Goal: Unclear

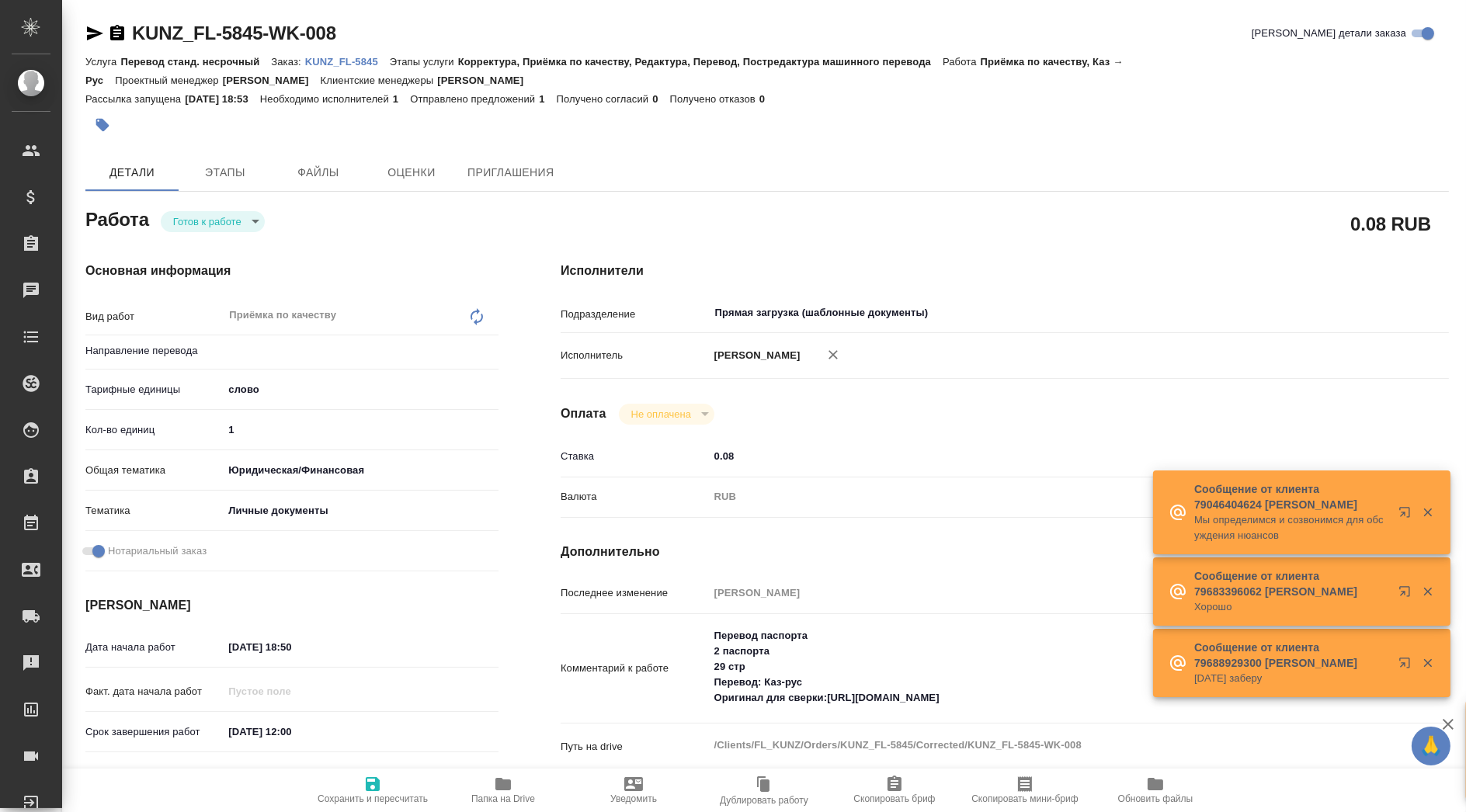
type textarea "x"
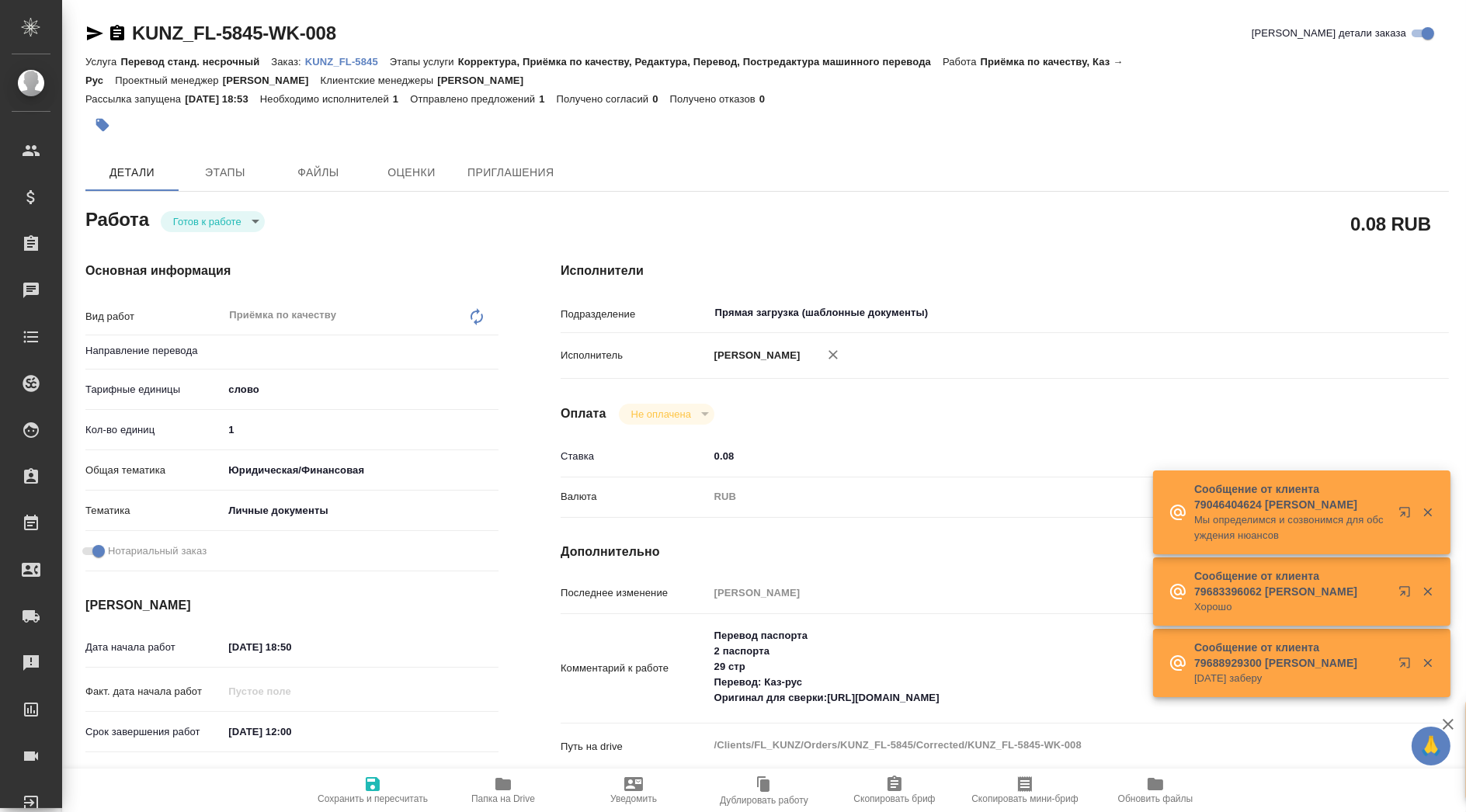
type textarea "x"
type input "каз-рус"
type textarea "x"
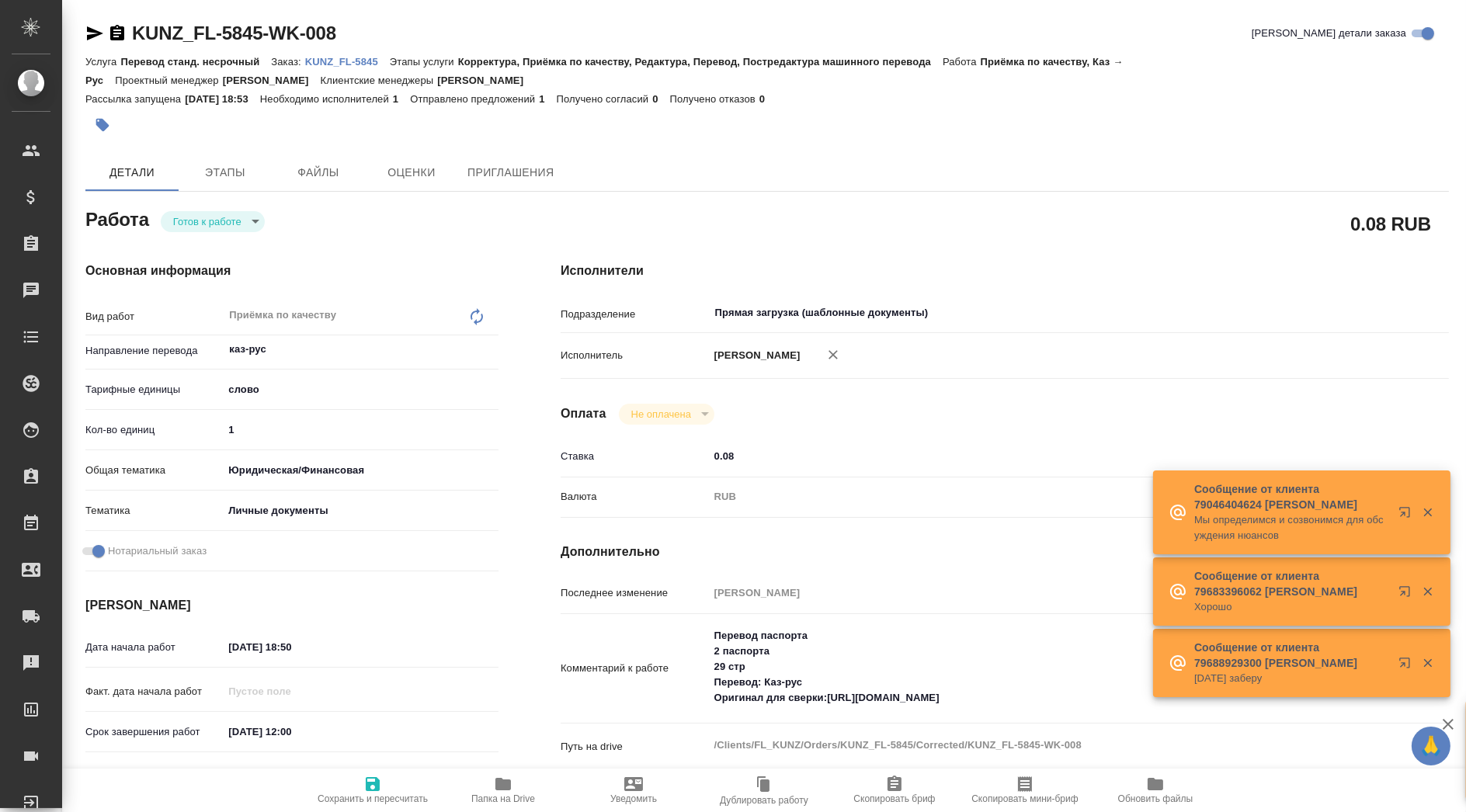
type textarea "x"
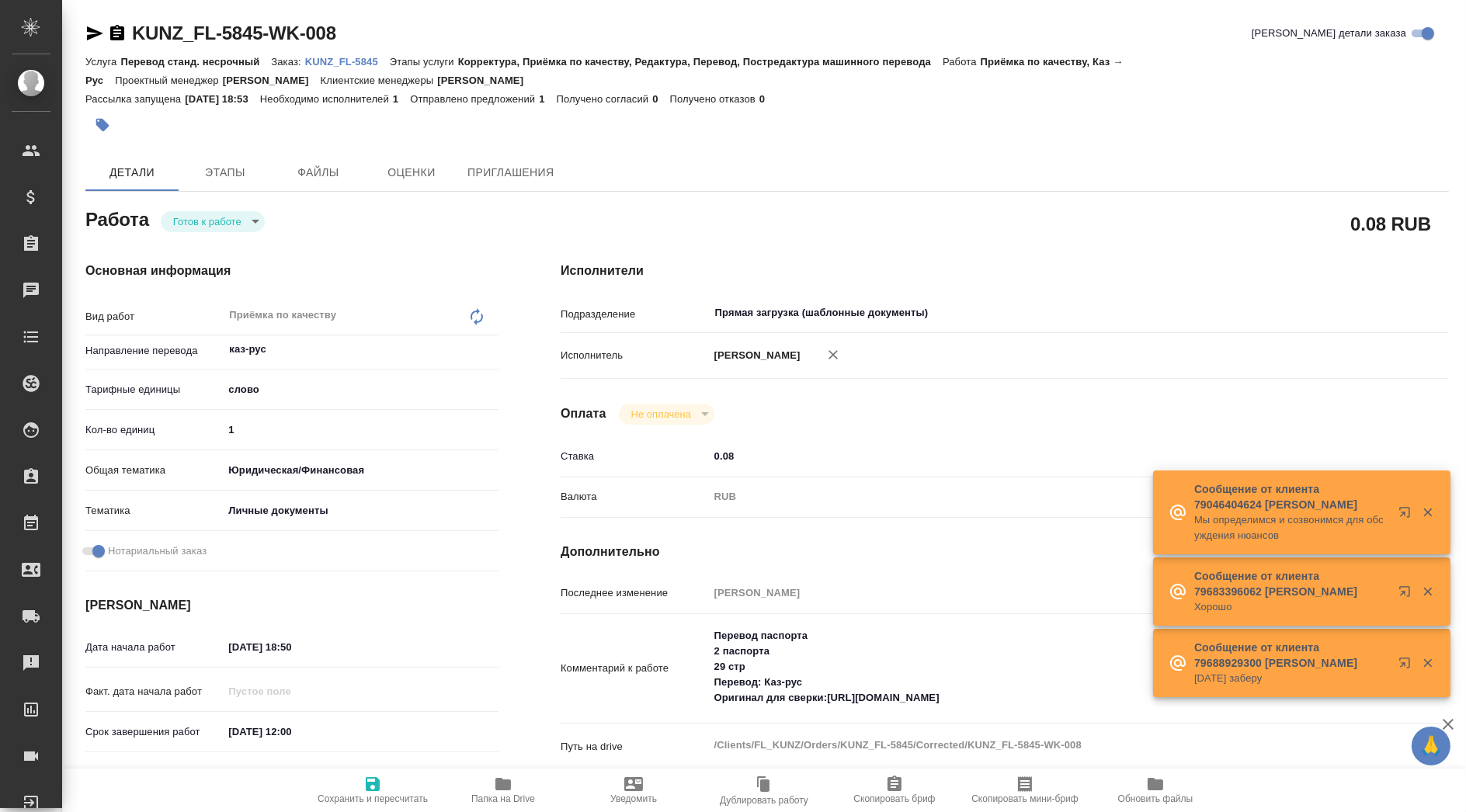
type textarea "x"
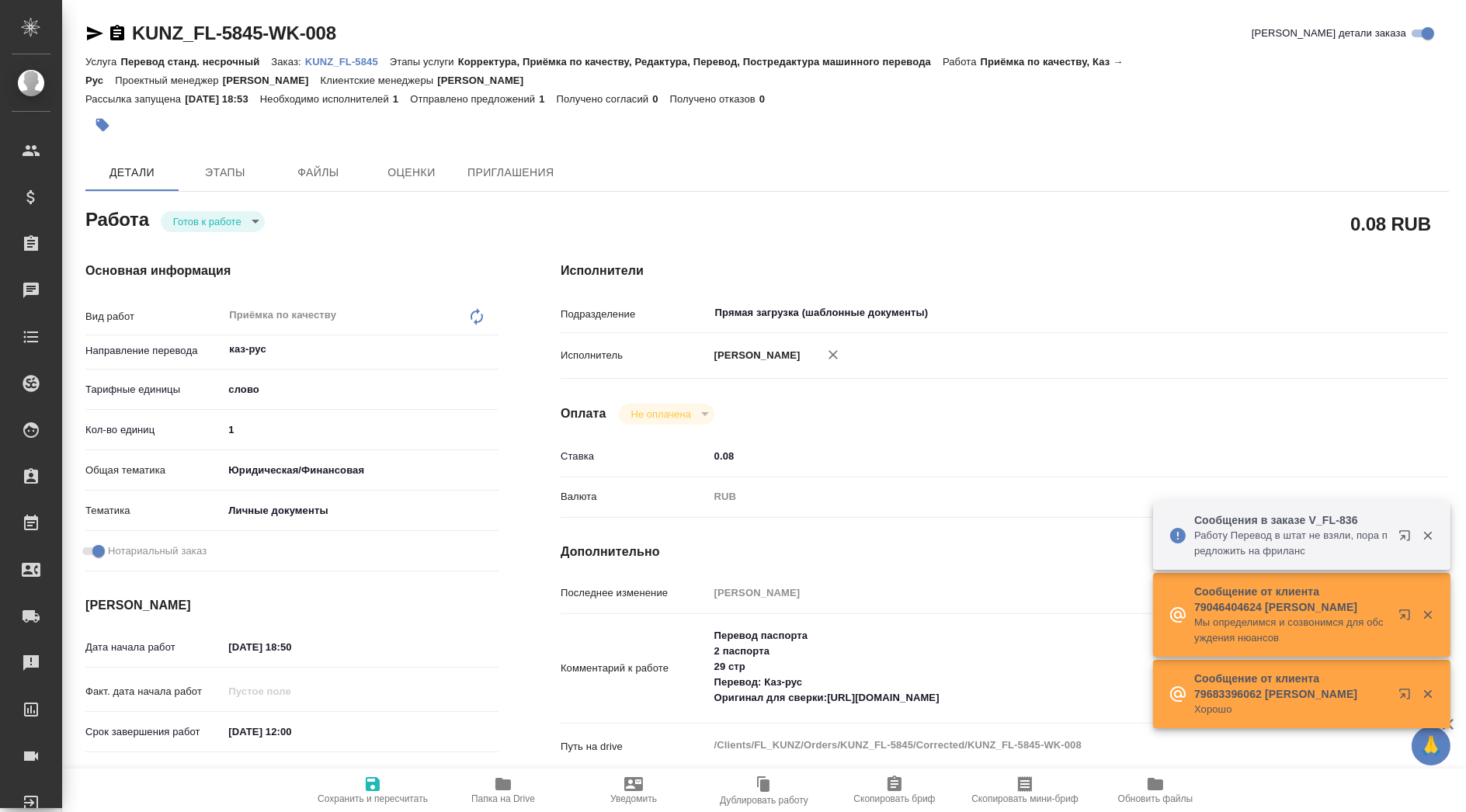
type textarea "x"
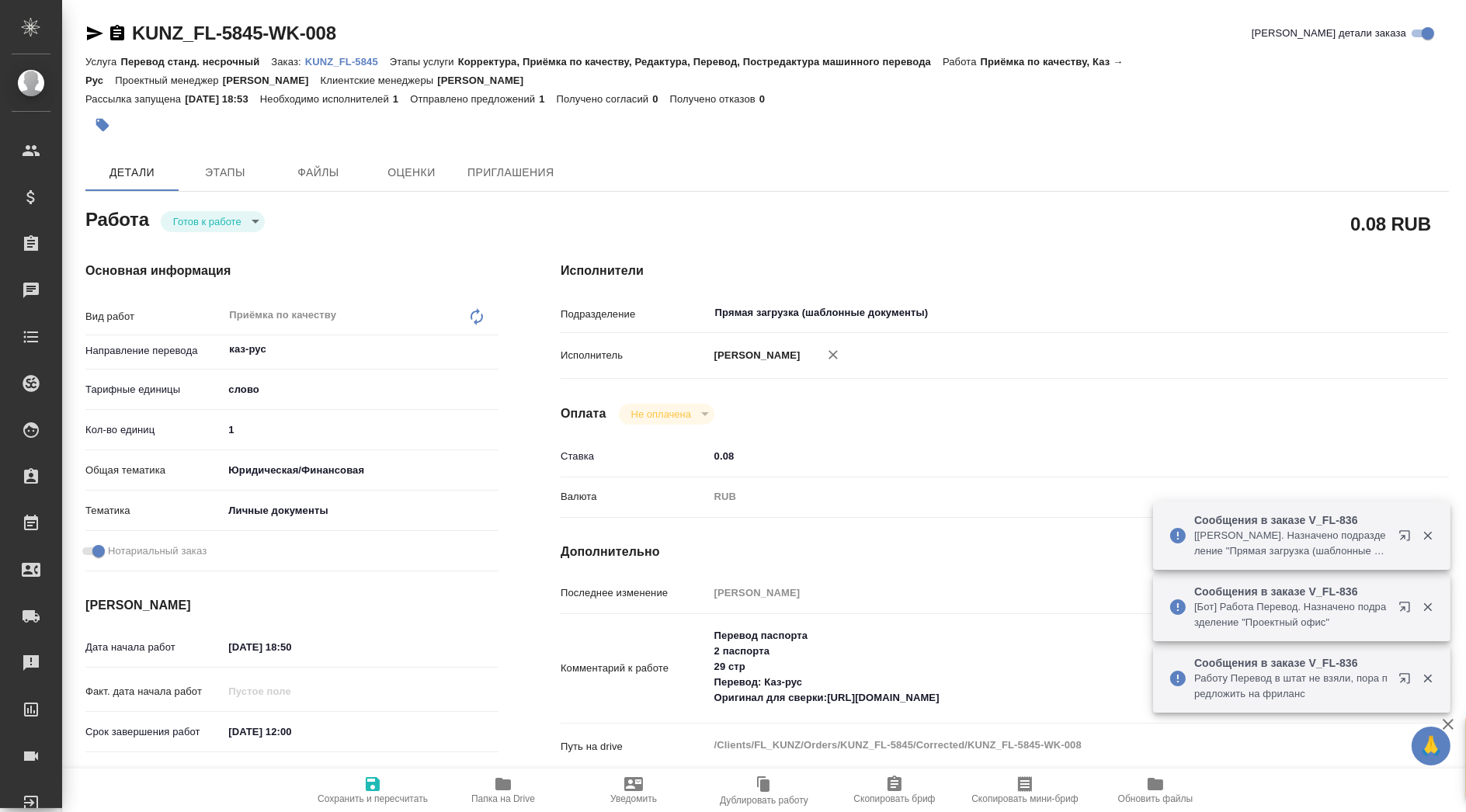
type textarea "x"
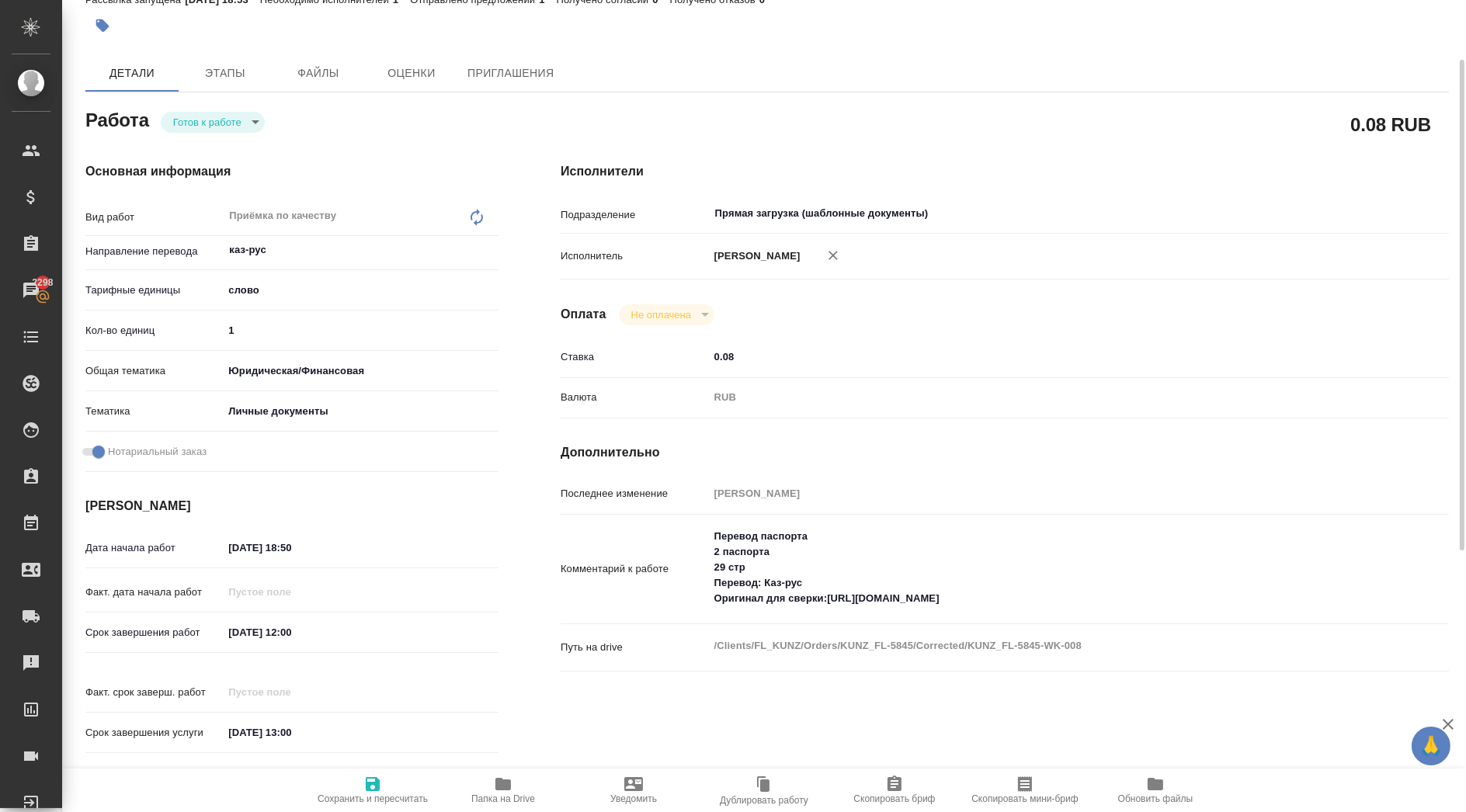
scroll to position [13, 0]
